Goal: Task Accomplishment & Management: Use online tool/utility

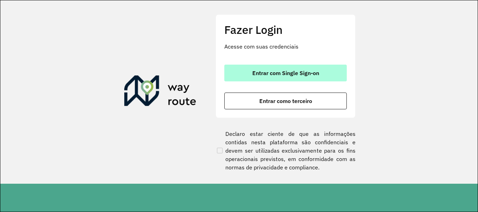
click at [273, 78] on button "Entrar com Single Sign-on" at bounding box center [285, 73] width 122 height 17
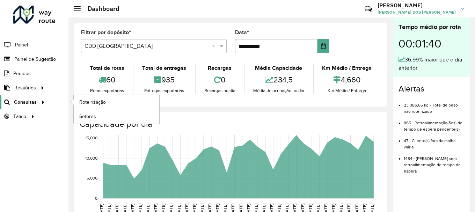
click at [24, 100] on span "Consultas" at bounding box center [25, 102] width 23 height 7
click at [95, 100] on span "Roteirização" at bounding box center [93, 102] width 28 height 7
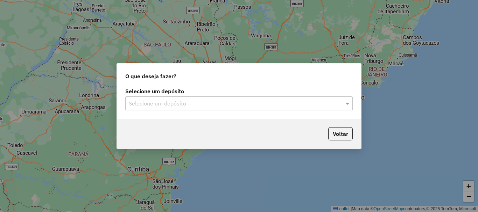
click at [188, 101] on input "text" at bounding box center [232, 104] width 206 height 8
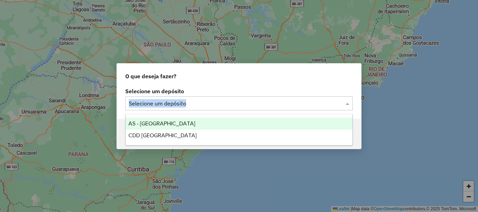
click at [256, 96] on div "Selecione um depósito Selecione um depósito" at bounding box center [238, 100] width 227 height 22
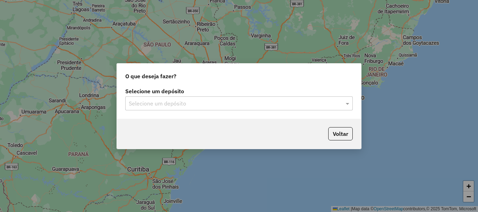
click at [164, 135] on div "Voltar" at bounding box center [239, 134] width 244 height 30
click at [173, 104] on input "text" at bounding box center [232, 104] width 206 height 8
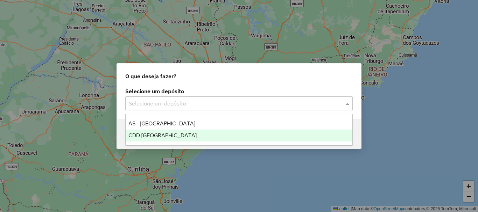
click at [158, 135] on span "CDD [GEOGRAPHIC_DATA]" at bounding box center [162, 135] width 68 height 6
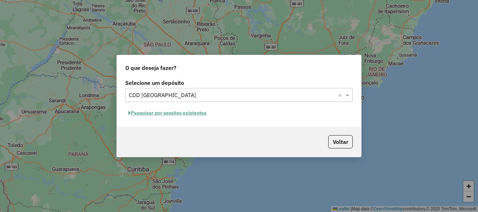
click at [187, 114] on button "Pesquisar por sessões existentes" at bounding box center [167, 113] width 84 height 11
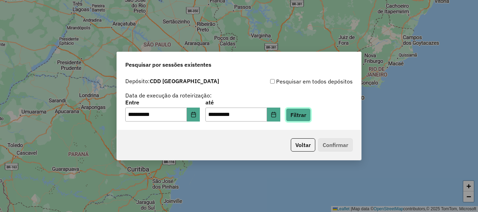
click at [304, 115] on button "Filtrar" at bounding box center [298, 114] width 25 height 13
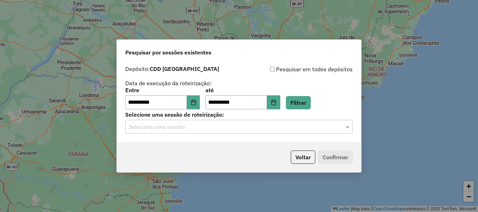
click at [260, 124] on input "text" at bounding box center [232, 127] width 206 height 8
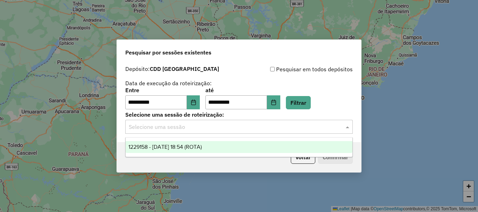
click at [227, 148] on div "1229158 - 13/08/2025 18:54 (ROTA)" at bounding box center [238, 147] width 227 height 12
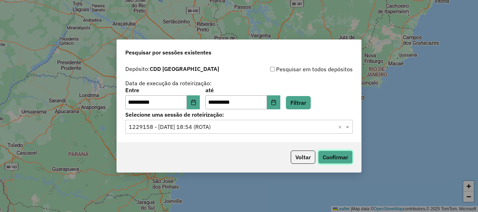
click at [343, 158] on button "Confirmar" at bounding box center [335, 157] width 35 height 13
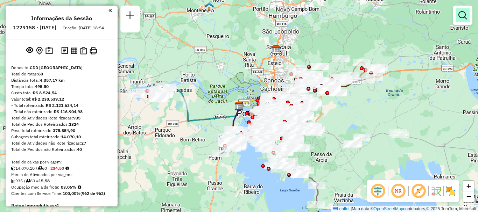
click at [461, 17] on em at bounding box center [462, 15] width 8 height 8
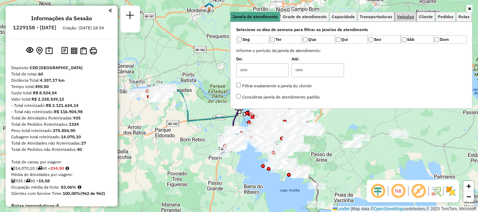
click at [408, 16] on span "Veículos" at bounding box center [405, 17] width 17 height 4
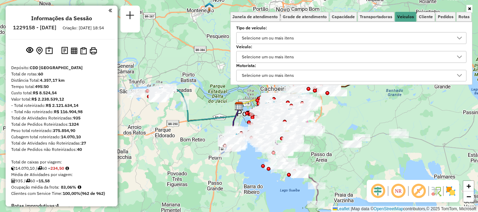
click at [278, 57] on div "Selecione um ou mais itens" at bounding box center [267, 56] width 57 height 11
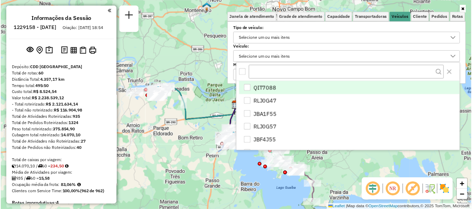
scroll to position [4, 24]
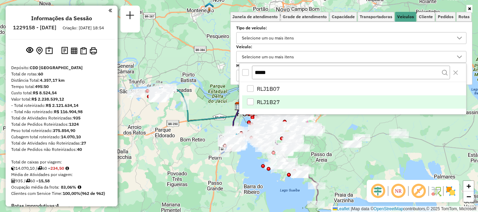
type input "*****"
click at [250, 99] on div "RLJ1B27" at bounding box center [250, 102] width 7 height 7
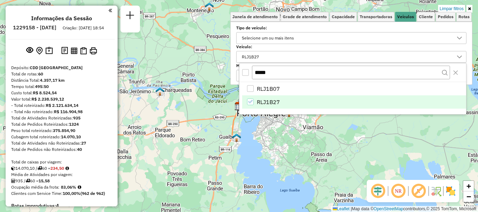
click at [468, 5] on link at bounding box center [469, 9] width 6 height 8
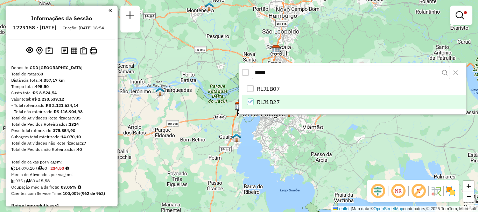
click at [292, 142] on div "Limpar filtros Janela de atendimento Grade de atendimento Capacidade Transporta…" at bounding box center [239, 106] width 478 height 212
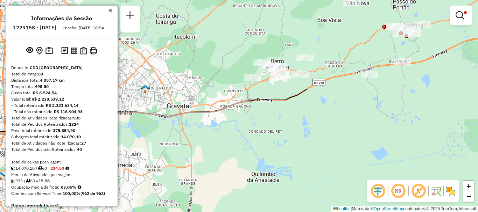
drag, startPoint x: 403, startPoint y: 79, endPoint x: 317, endPoint y: 189, distance: 140.0
click at [317, 189] on div "Limpar filtros Janela de atendimento Grade de atendimento Capacidade Transporta…" at bounding box center [239, 106] width 478 height 212
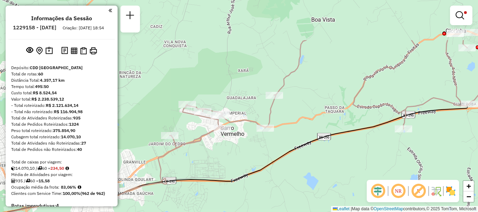
drag, startPoint x: 374, startPoint y: 80, endPoint x: 414, endPoint y: 142, distance: 73.1
click at [414, 142] on div "Limpar filtros Janela de atendimento Grade de atendimento Capacidade Transporta…" at bounding box center [239, 106] width 478 height 212
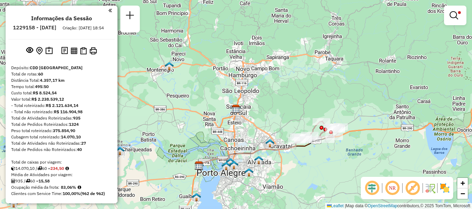
drag, startPoint x: 304, startPoint y: 141, endPoint x: 307, endPoint y: 156, distance: 15.4
click at [307, 156] on div "Limpar filtros Janela de atendimento Grade de atendimento Capacidade Transporta…" at bounding box center [236, 104] width 472 height 209
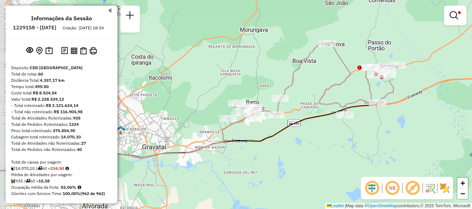
drag, startPoint x: 314, startPoint y: 122, endPoint x: 329, endPoint y: 138, distance: 22.5
click at [329, 138] on div "Limpar filtros Janela de atendimento Grade de atendimento Capacidade Transporta…" at bounding box center [236, 104] width 472 height 209
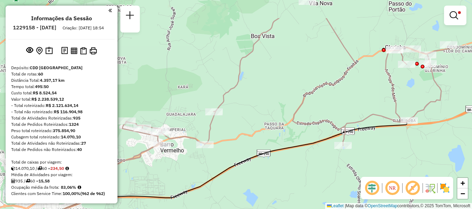
drag, startPoint x: 358, startPoint y: 108, endPoint x: 365, endPoint y: 147, distance: 39.8
click at [365, 147] on div "Limpar filtros Janela de atendimento Grade de atendimento Capacidade Transporta…" at bounding box center [236, 104] width 472 height 209
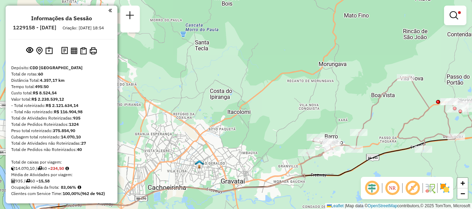
drag, startPoint x: 391, startPoint y: 139, endPoint x: 430, endPoint y: 143, distance: 39.3
click at [432, 144] on div "Limpar filtros Janela de atendimento Grade de atendimento Capacidade Transporta…" at bounding box center [236, 104] width 472 height 209
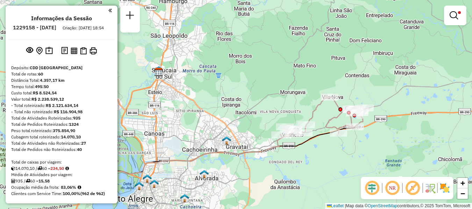
drag, startPoint x: 427, startPoint y: 145, endPoint x: 346, endPoint y: 137, distance: 80.8
click at [349, 138] on div "Limpar filtros Janela de atendimento Grade de atendimento Capacidade Transporta…" at bounding box center [236, 104] width 472 height 209
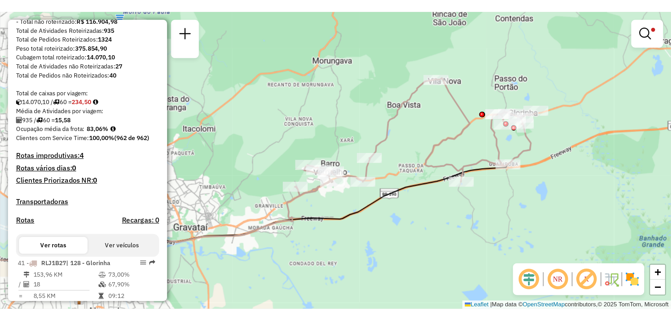
scroll to position [175, 0]
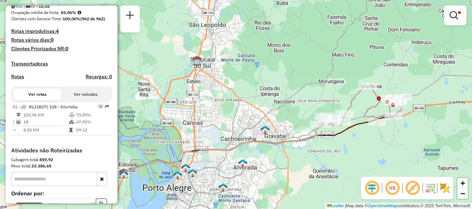
drag, startPoint x: 357, startPoint y: 144, endPoint x: 379, endPoint y: 151, distance: 23.3
click at [379, 151] on div "Limpar filtros Janela de atendimento Grade de atendimento Capacidade Transporta…" at bounding box center [236, 104] width 472 height 209
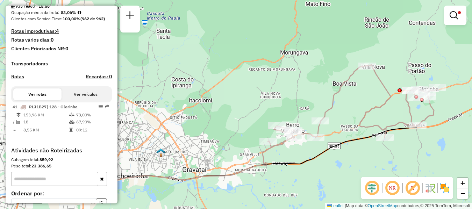
drag, startPoint x: 398, startPoint y: 122, endPoint x: 417, endPoint y: 153, distance: 36.6
click at [417, 153] on div "Limpar filtros Janela de atendimento Grade de atendimento Capacidade Transporta…" at bounding box center [236, 104] width 472 height 209
